Goal: Navigation & Orientation: Find specific page/section

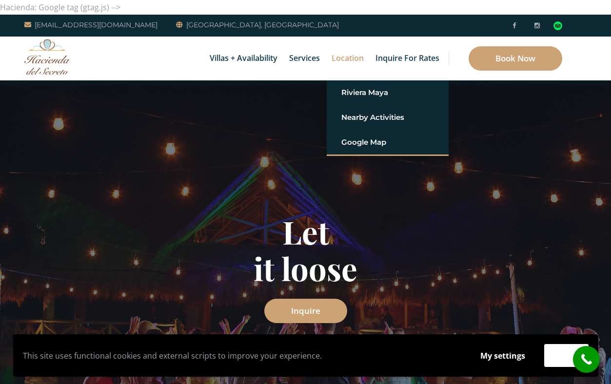
click at [341, 59] on link "Location" at bounding box center [347, 59] width 42 height 44
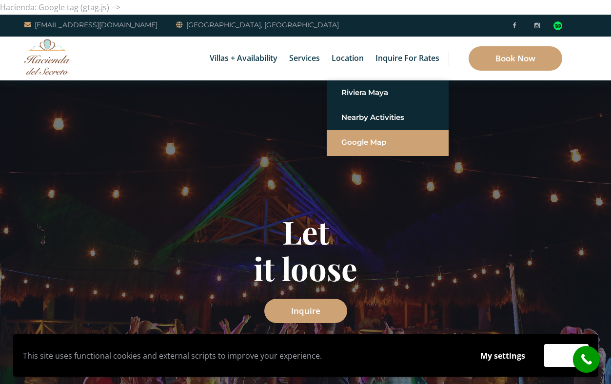
click at [356, 145] on link "Google Map" at bounding box center [387, 143] width 93 height 18
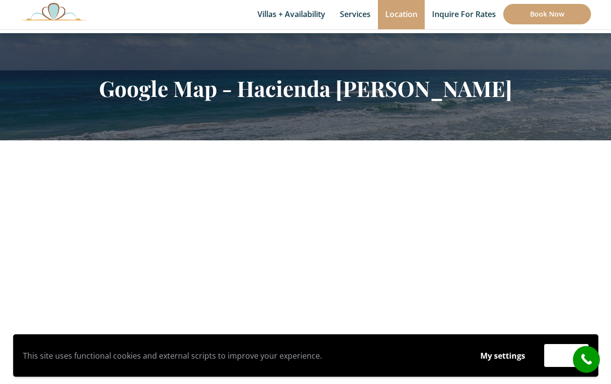
scroll to position [92, 0]
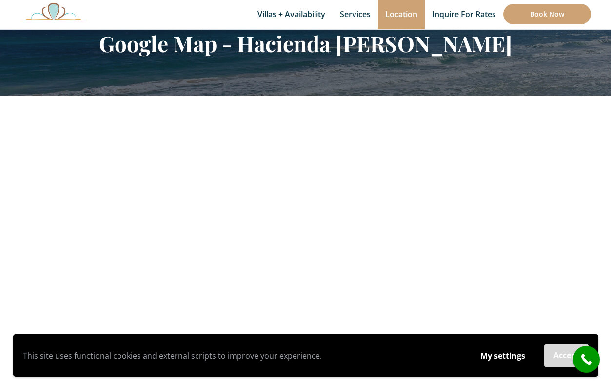
click at [556, 355] on button "Accept" at bounding box center [566, 355] width 44 height 23
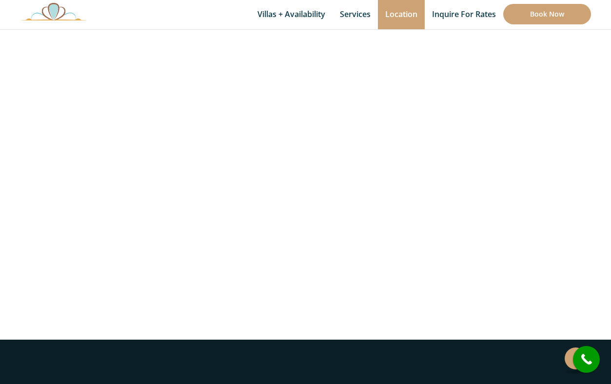
scroll to position [346, 0]
